Goal: Use online tool/utility: Use online tool/utility

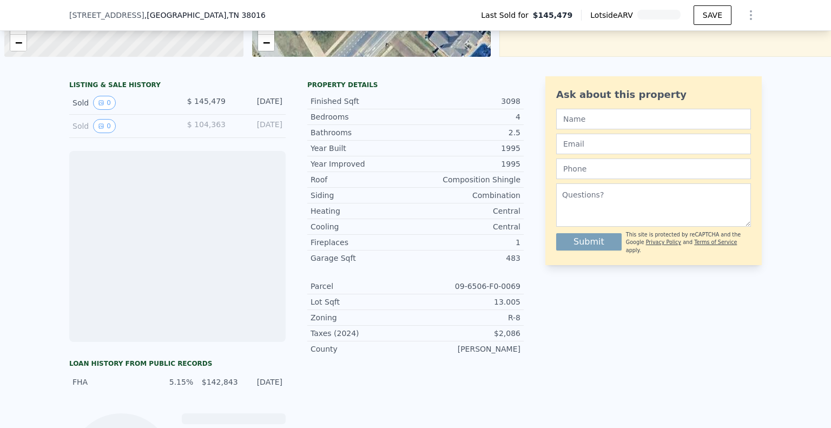
scroll to position [0, 4]
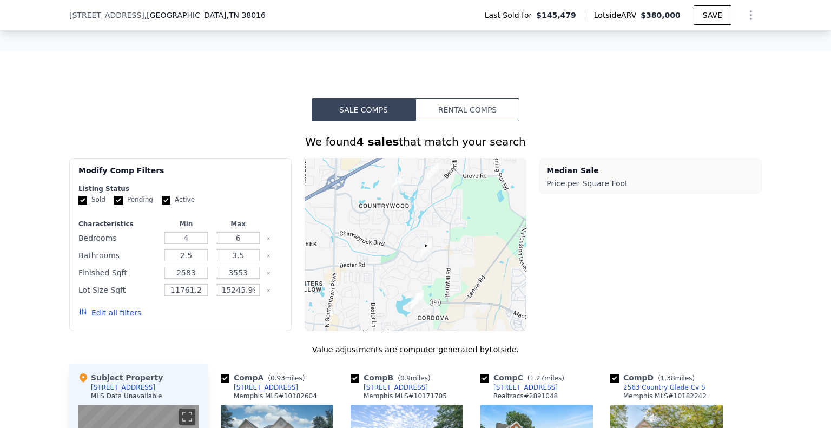
click at [480, 115] on button "Rental Comps" at bounding box center [467, 109] width 104 height 23
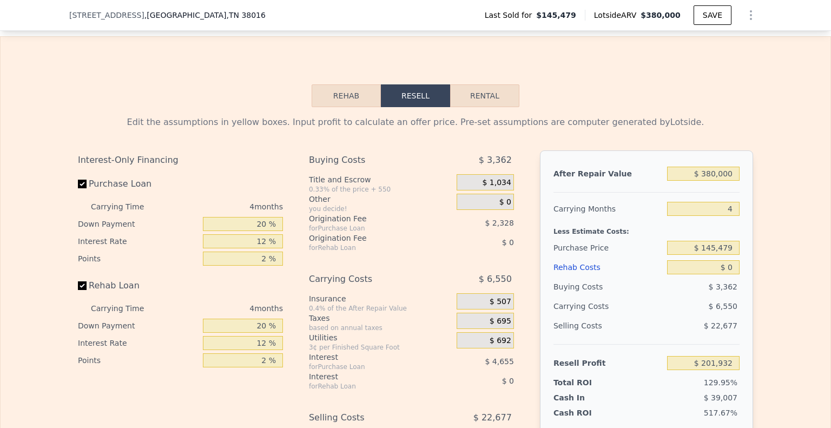
scroll to position [1402, 0]
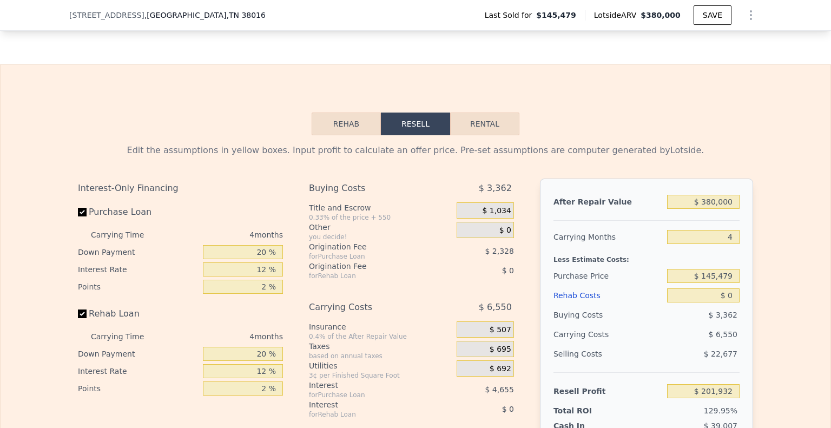
click at [498, 133] on button "Rental" at bounding box center [484, 123] width 69 height 23
select select "30"
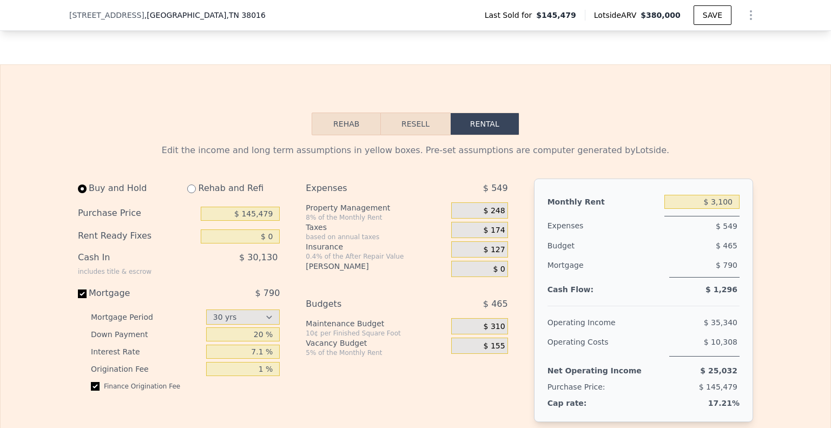
click at [243, 221] on input "$ 145,479" at bounding box center [240, 214] width 79 height 14
click at [245, 221] on input "$ 145,479" at bounding box center [240, 214] width 79 height 14
type input "$ 270,000"
click at [716, 209] on input "$ 3,100" at bounding box center [701, 202] width 75 height 14
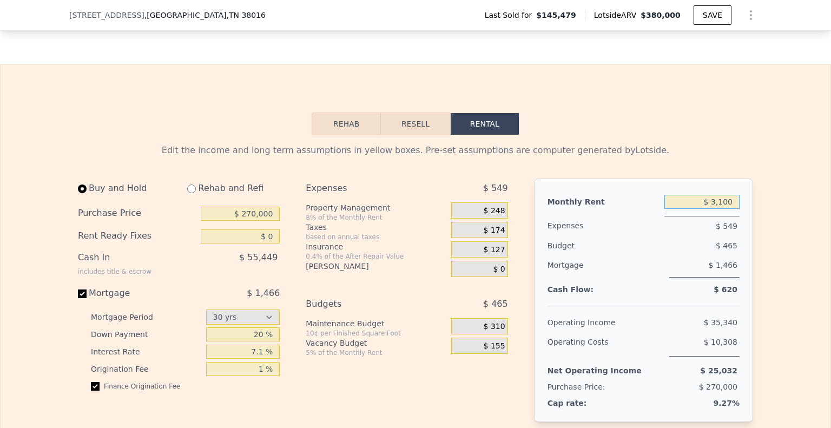
click at [716, 209] on input "$ 3,100" at bounding box center [701, 202] width 75 height 14
type input "$ 2,600"
drag, startPoint x: 521, startPoint y: 215, endPoint x: 527, endPoint y: 30, distance: 185.1
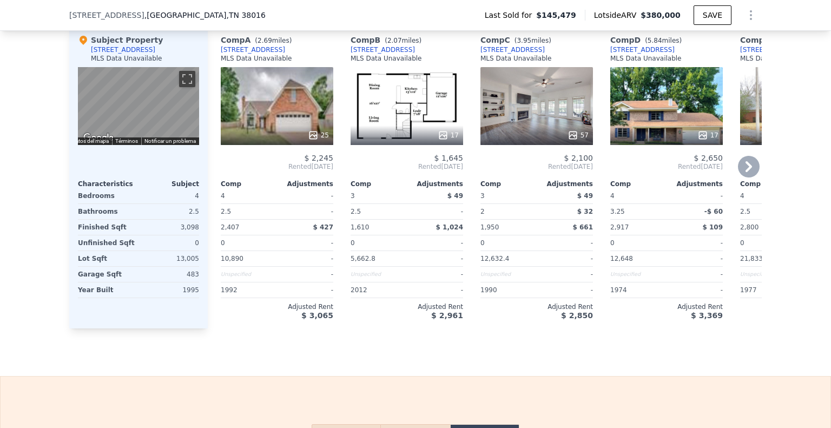
scroll to position [1028, 0]
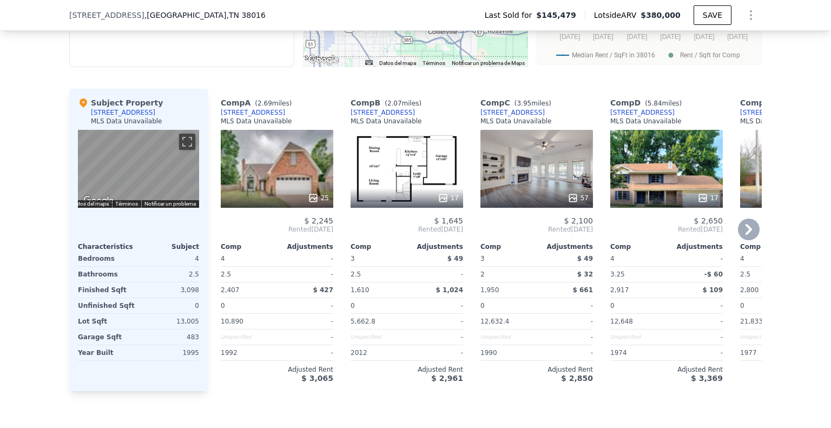
click at [322, 169] on div "25" at bounding box center [277, 169] width 112 height 78
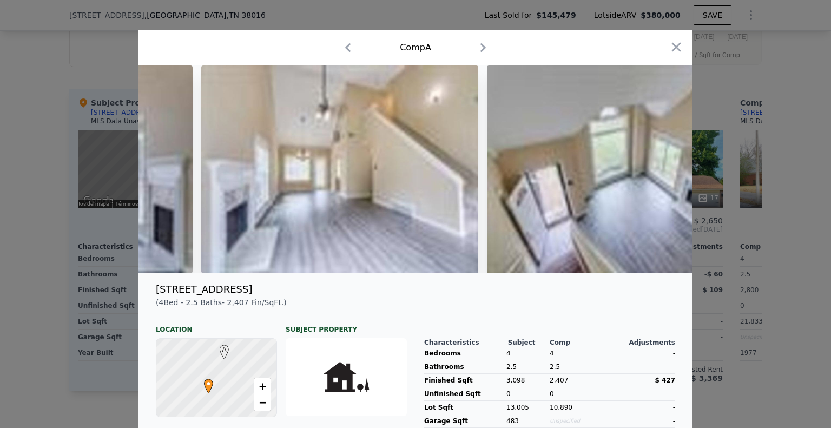
scroll to position [0, 4035]
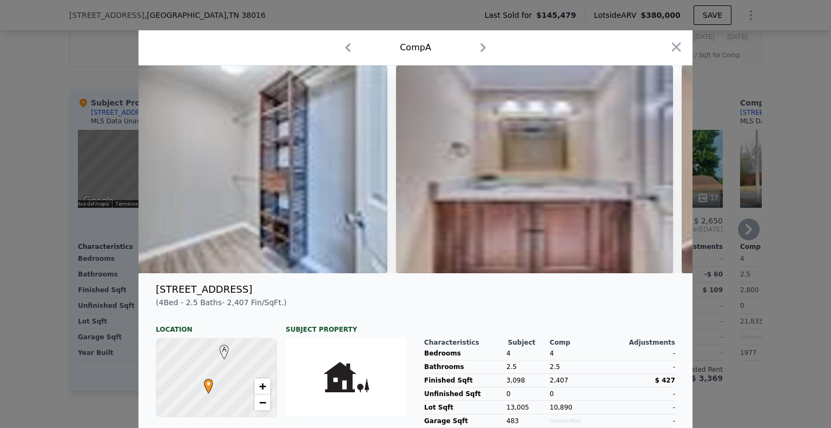
click at [692, 211] on div at bounding box center [415, 214] width 831 height 428
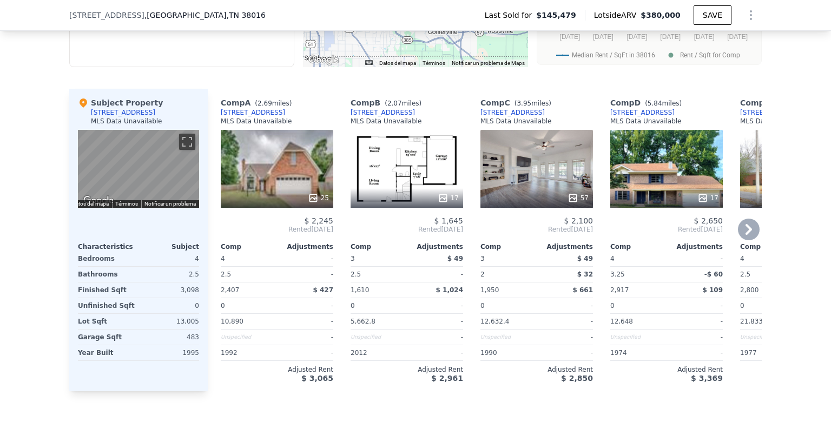
click at [554, 179] on div "57" at bounding box center [536, 169] width 112 height 78
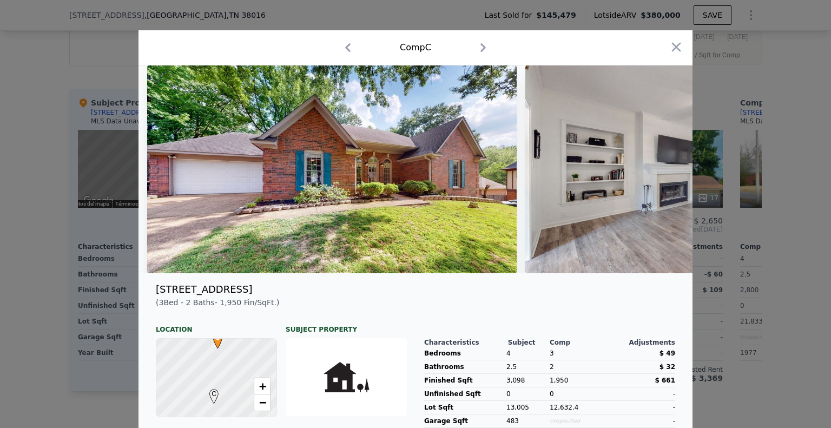
click at [746, 169] on div at bounding box center [415, 214] width 831 height 428
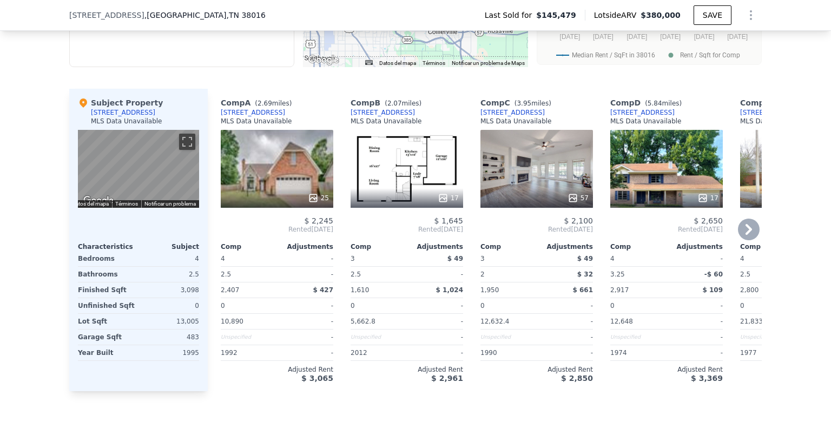
click at [746, 239] on icon at bounding box center [749, 230] width 22 height 22
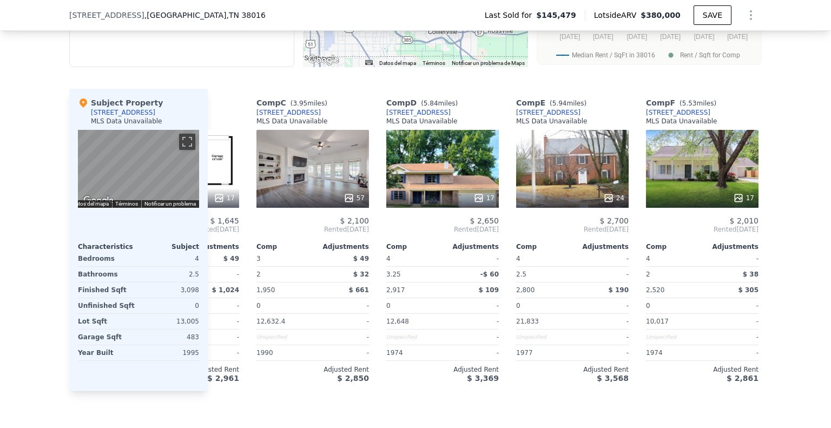
scroll to position [0, 260]
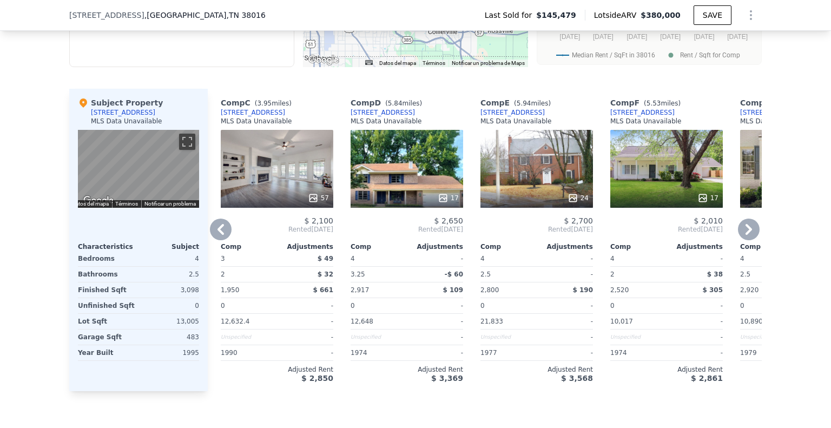
click at [552, 168] on div "24" at bounding box center [536, 169] width 112 height 78
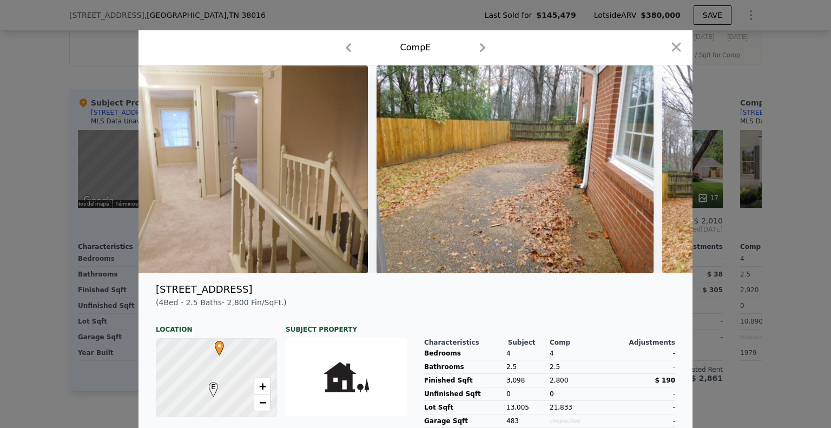
scroll to position [0, 5590]
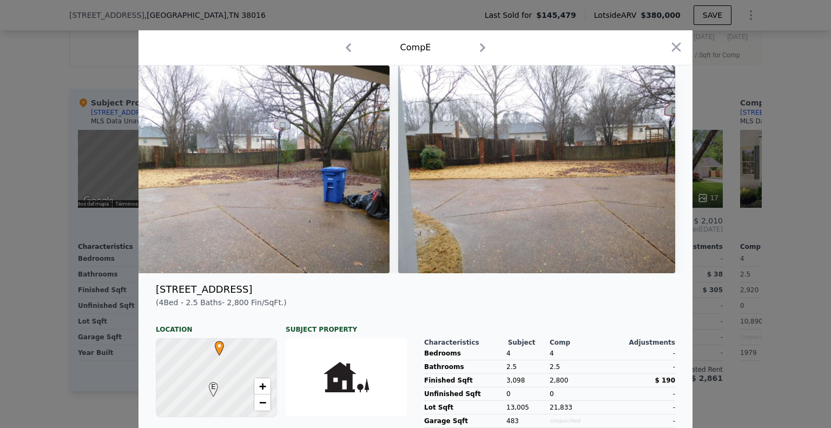
click at [782, 236] on div at bounding box center [415, 214] width 831 height 428
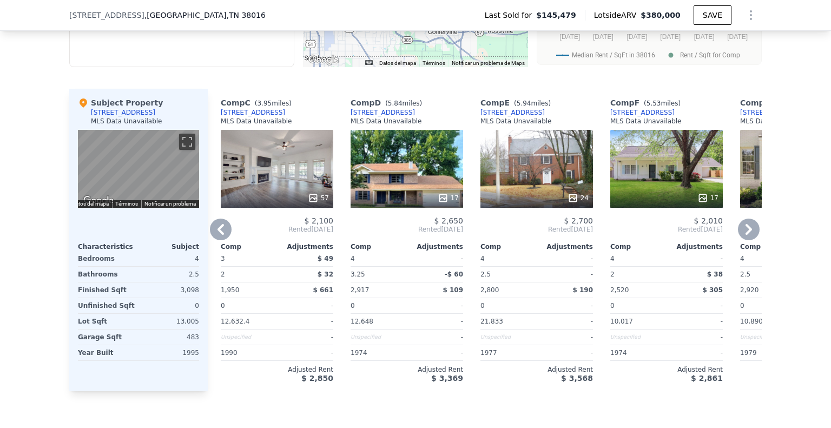
click at [750, 238] on icon at bounding box center [749, 230] width 22 height 22
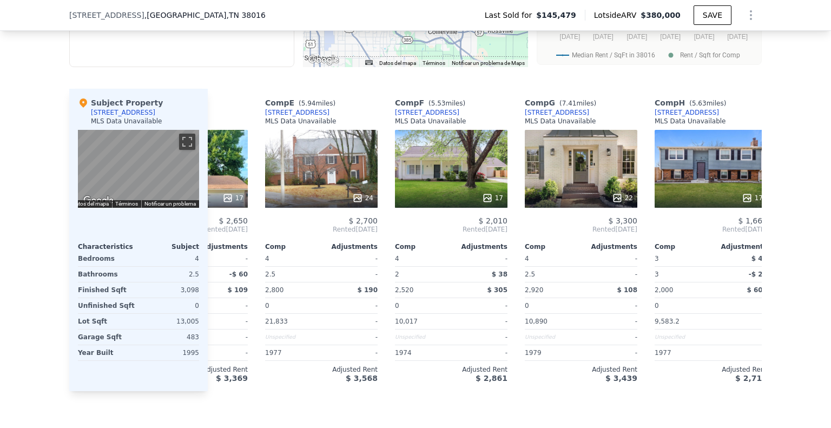
scroll to position [0, 519]
